Goal: Task Accomplishment & Management: Complete application form

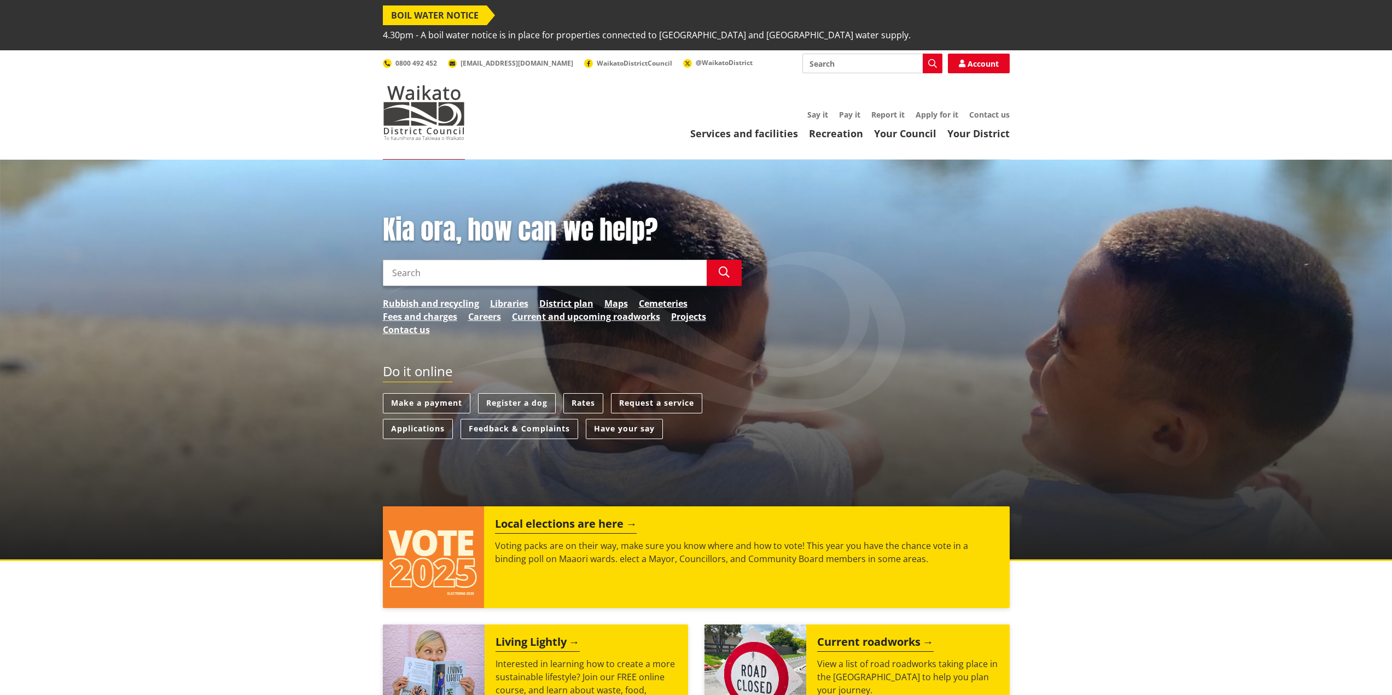
click at [827, 54] on input "Search" at bounding box center [872, 64] width 140 height 20
click at [835, 74] on div "Forms" at bounding box center [872, 84] width 139 height 20
type input "Forms"
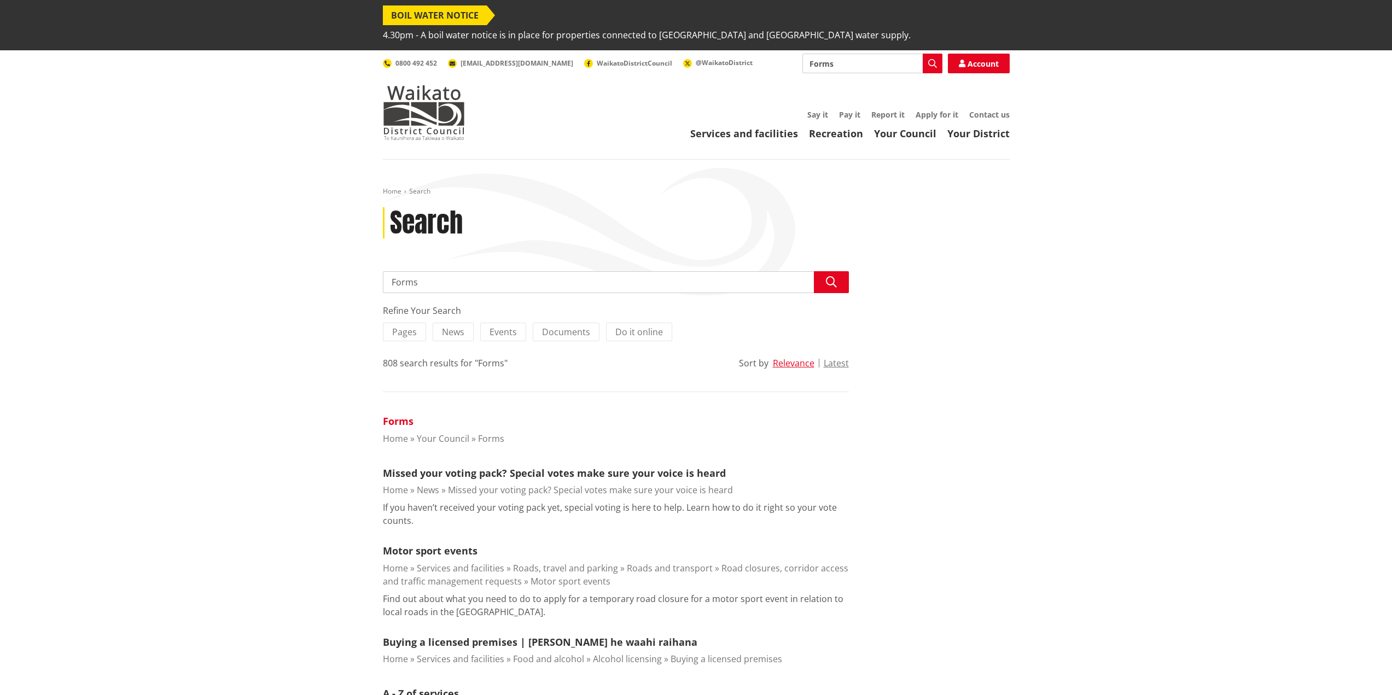
click at [404, 415] on link "Forms" at bounding box center [398, 421] width 31 height 13
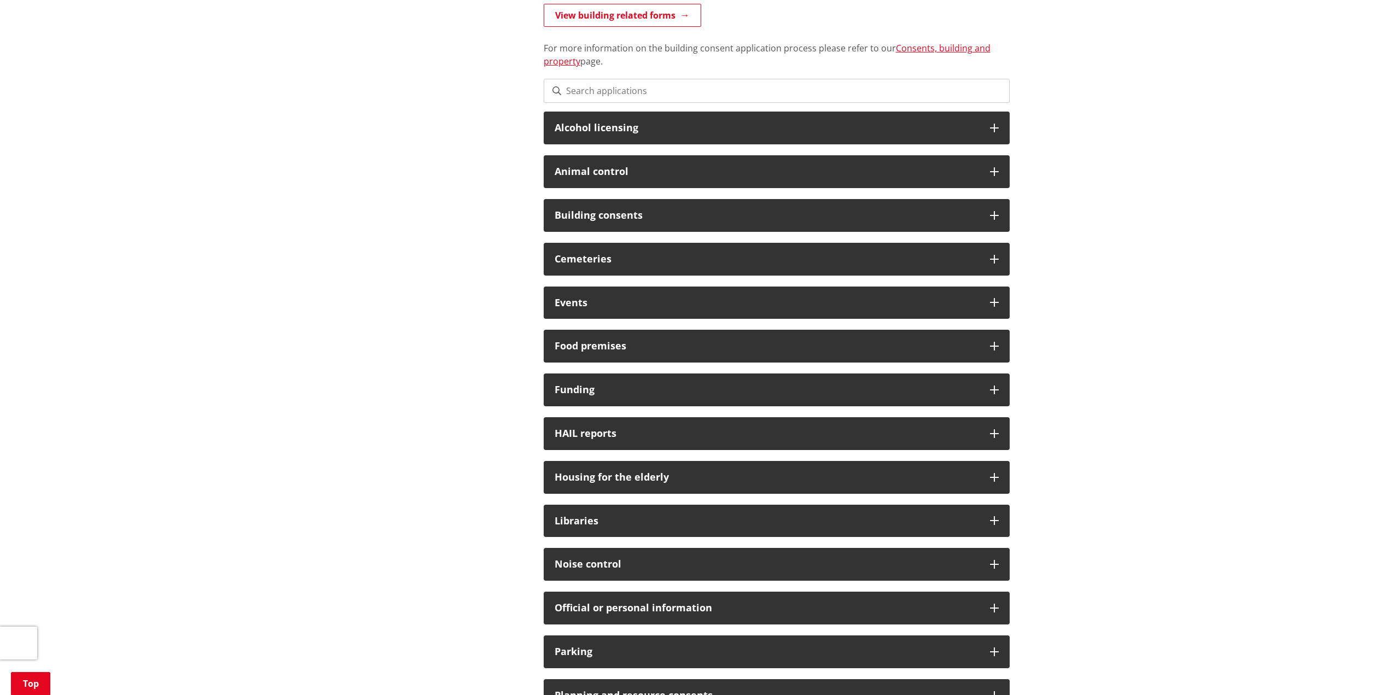
scroll to position [328, 0]
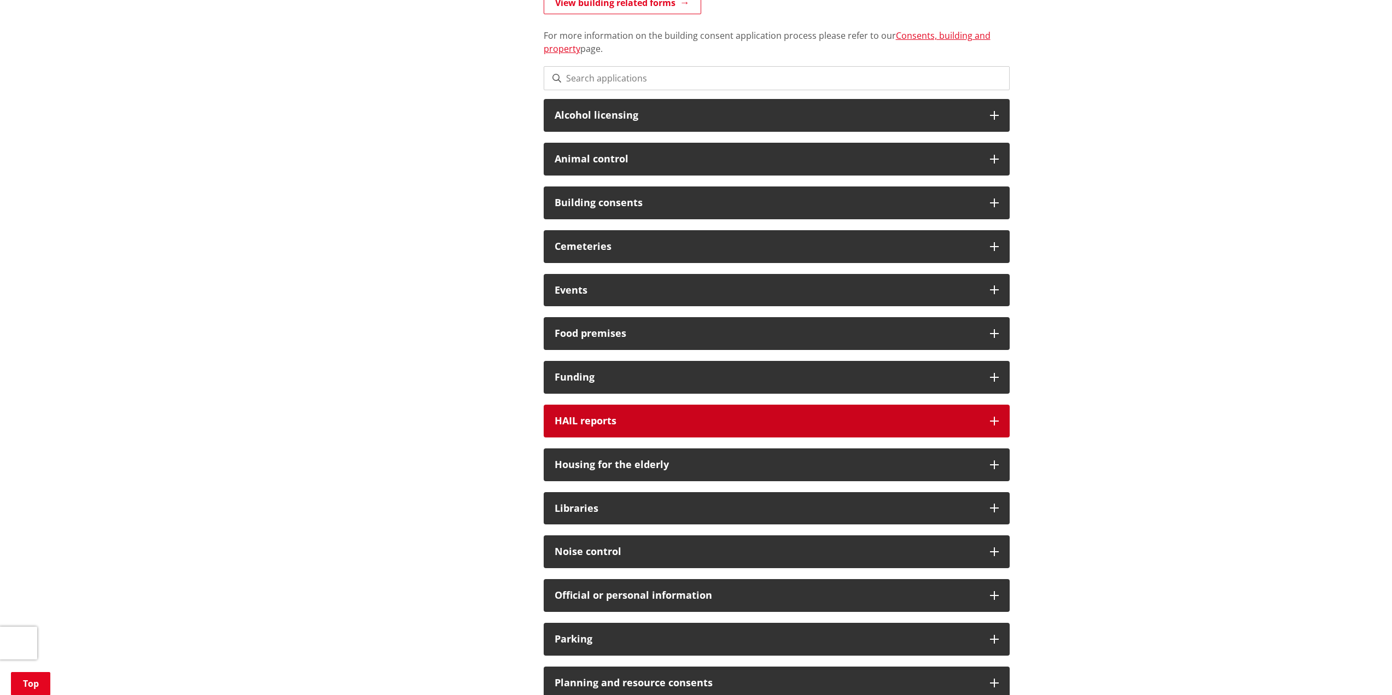
click at [560, 416] on h3 "HAIL reports" at bounding box center [767, 421] width 424 height 11
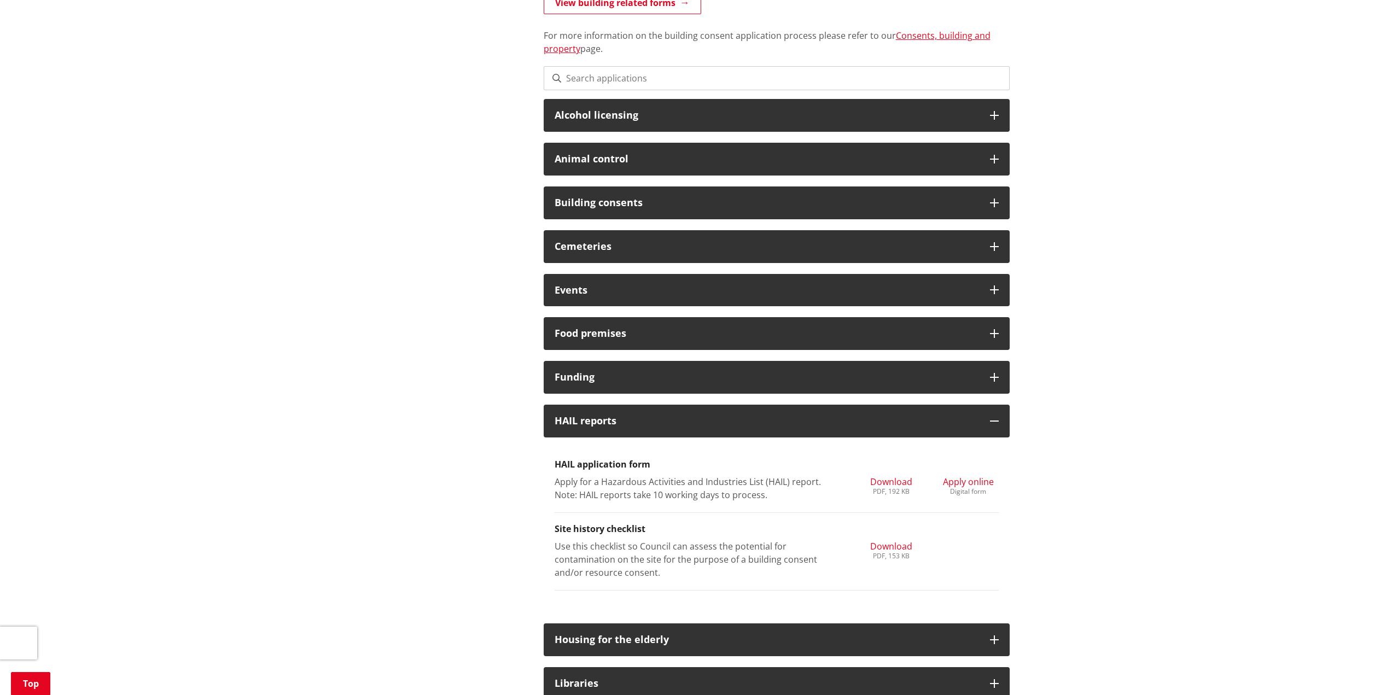
click at [969, 476] on span "Apply online" at bounding box center [968, 482] width 51 height 12
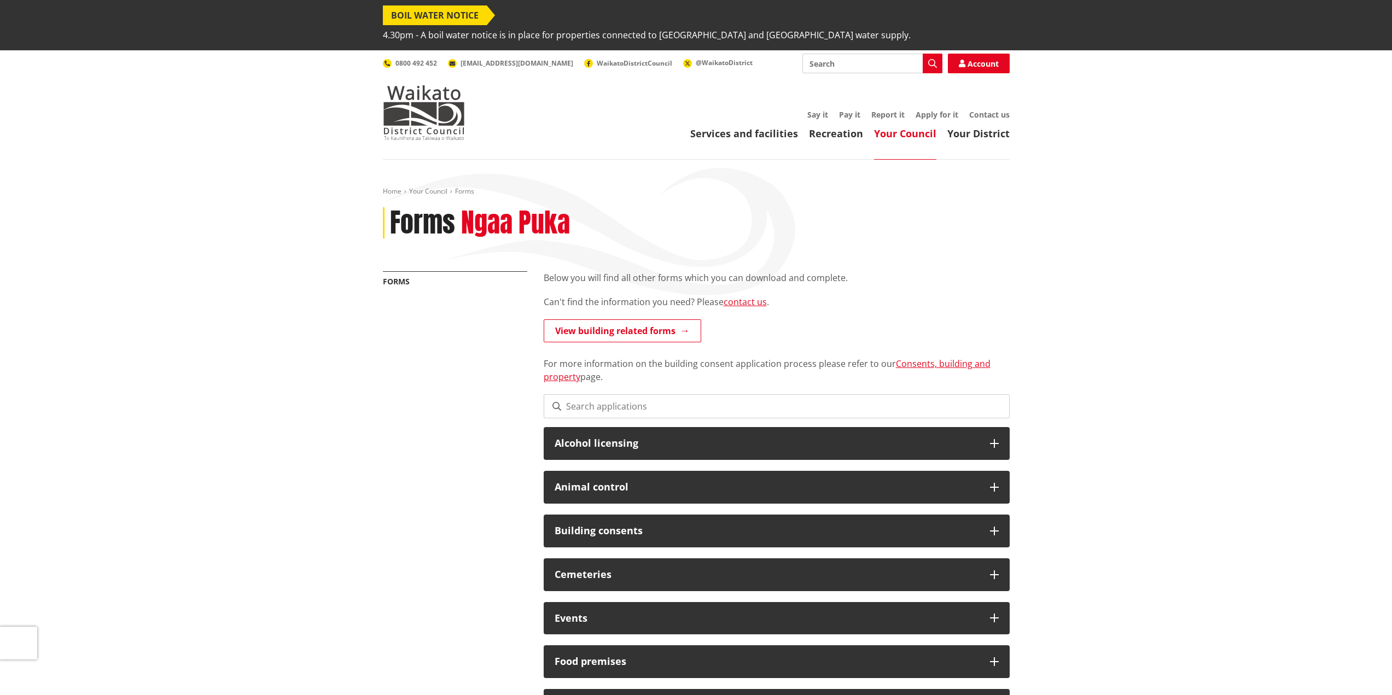
scroll to position [314, 0]
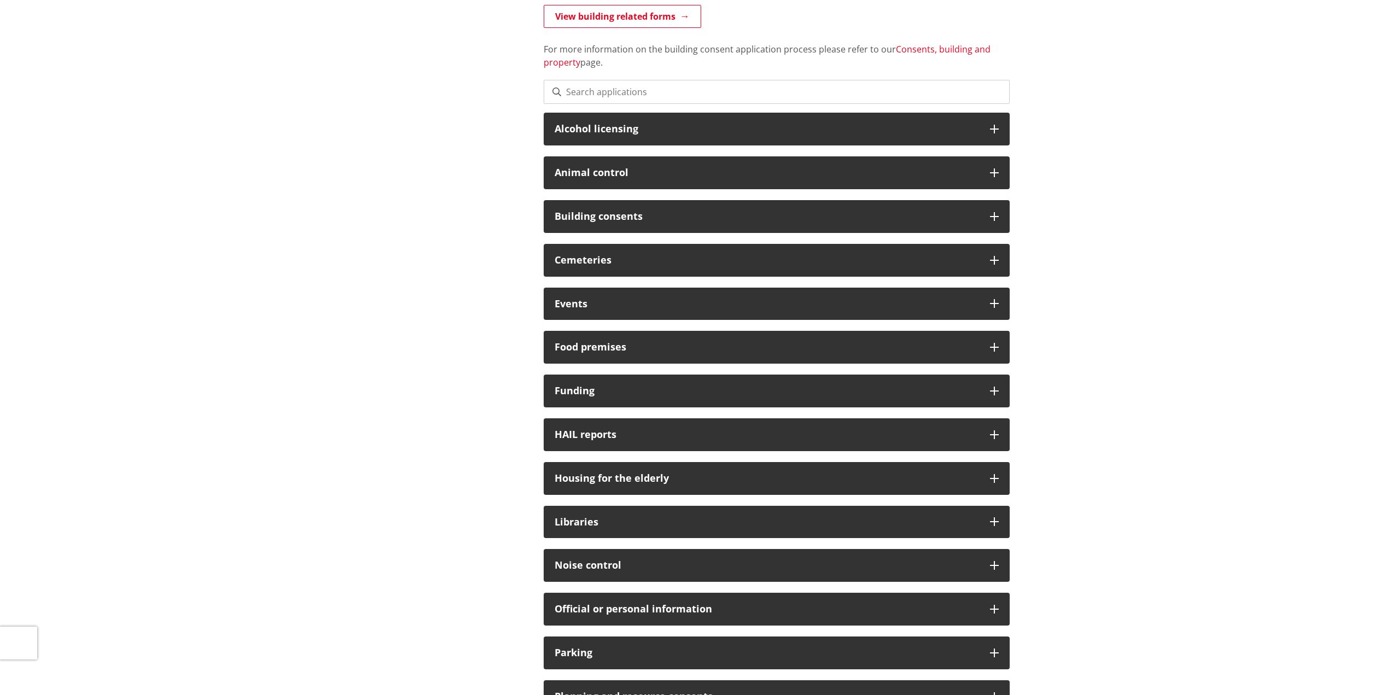
click at [556, 44] on link "Consents, building and property" at bounding box center [767, 55] width 447 height 25
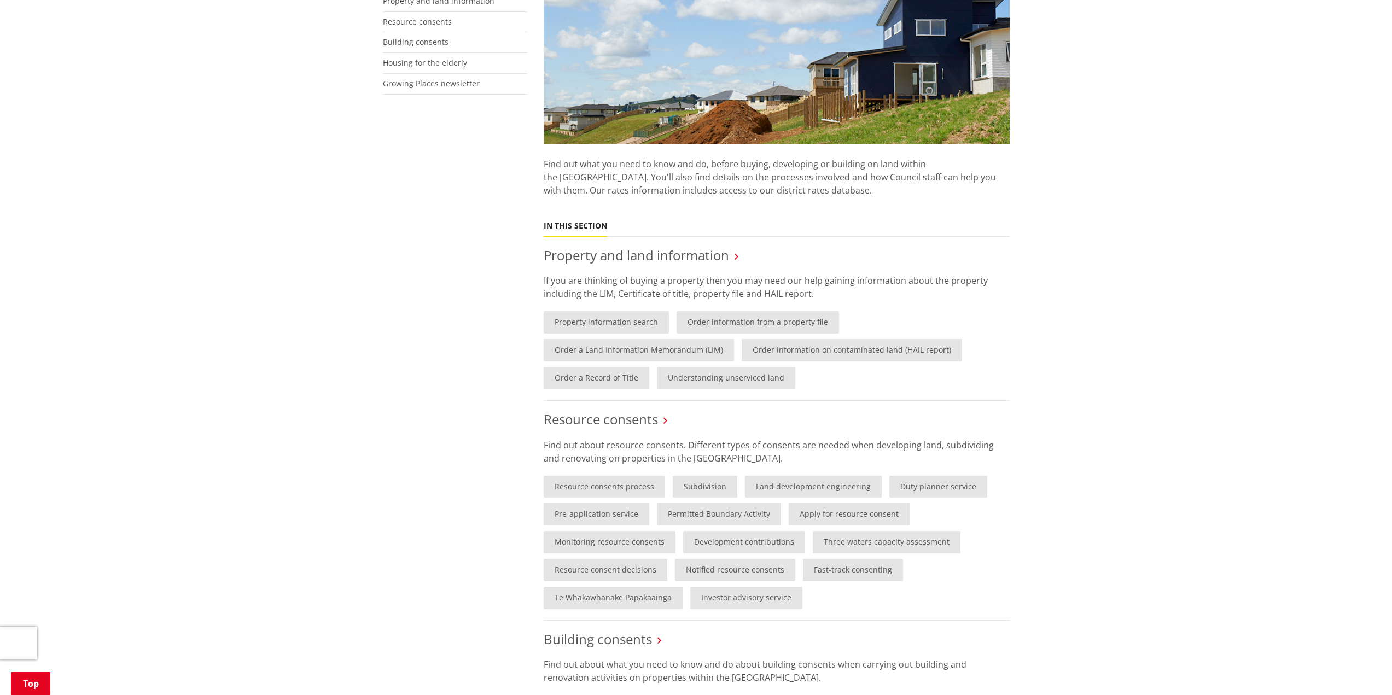
scroll to position [365, 0]
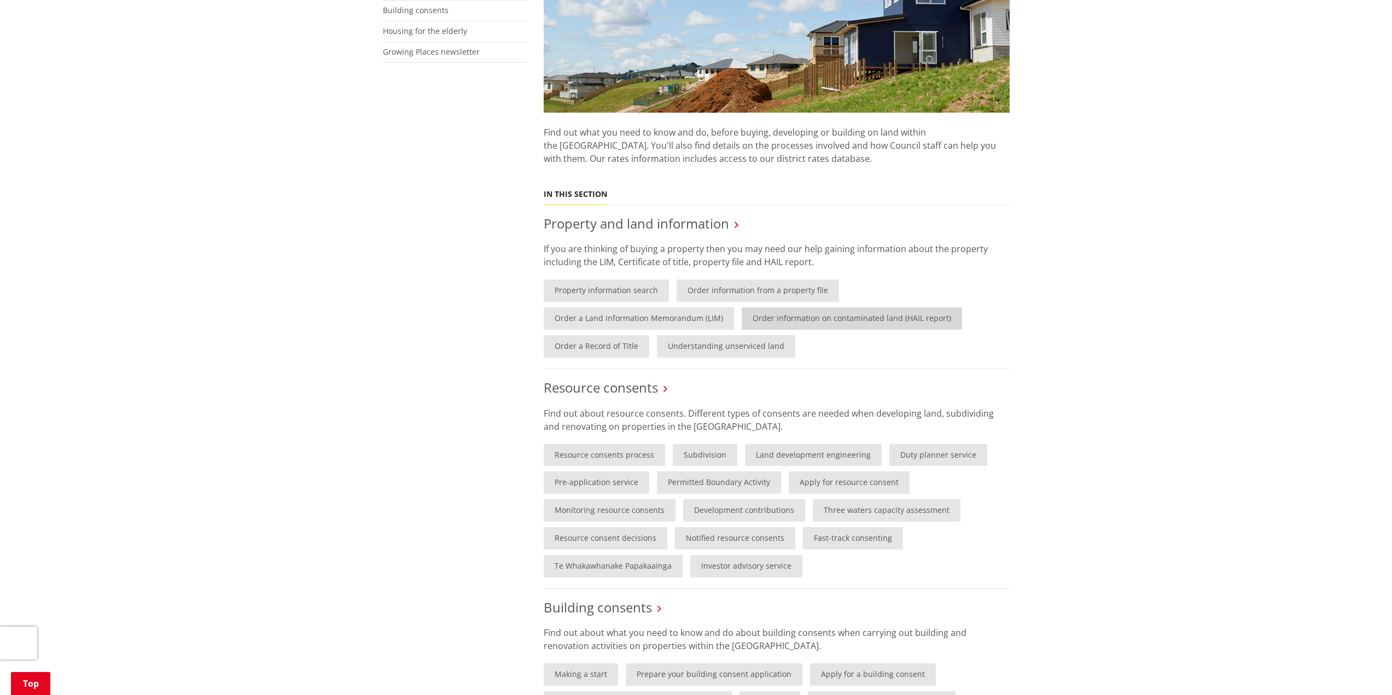
click at [844, 307] on link "Order information on contaminated land (HAIL report)" at bounding box center [852, 318] width 220 height 22
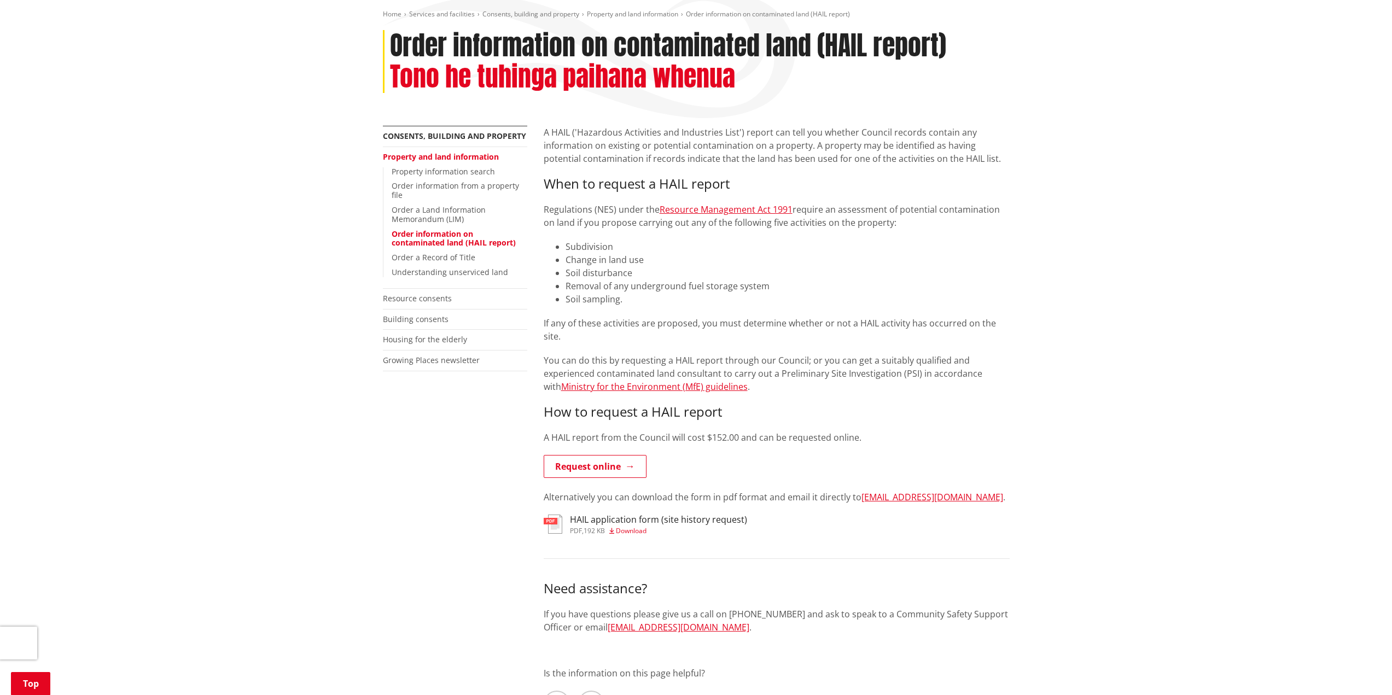
scroll to position [182, 0]
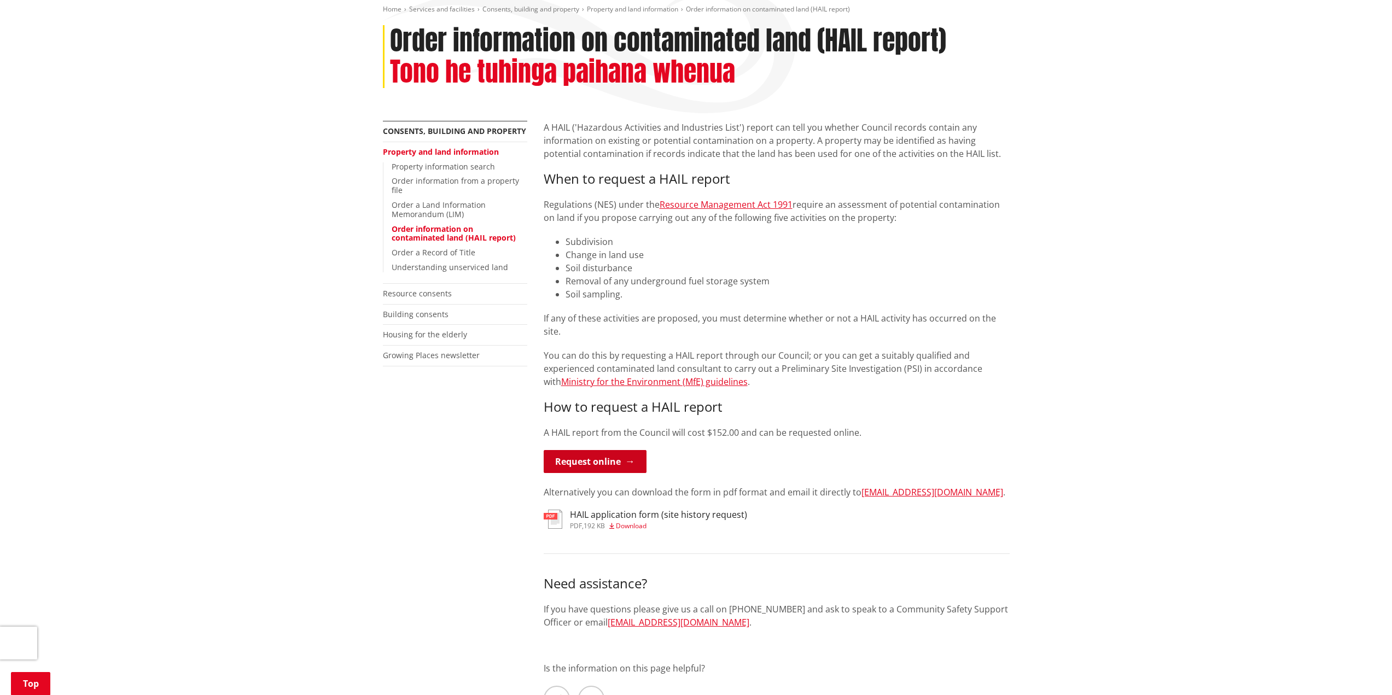
click at [608, 450] on link "Request online" at bounding box center [595, 461] width 103 height 23
